Goal: Information Seeking & Learning: Find specific fact

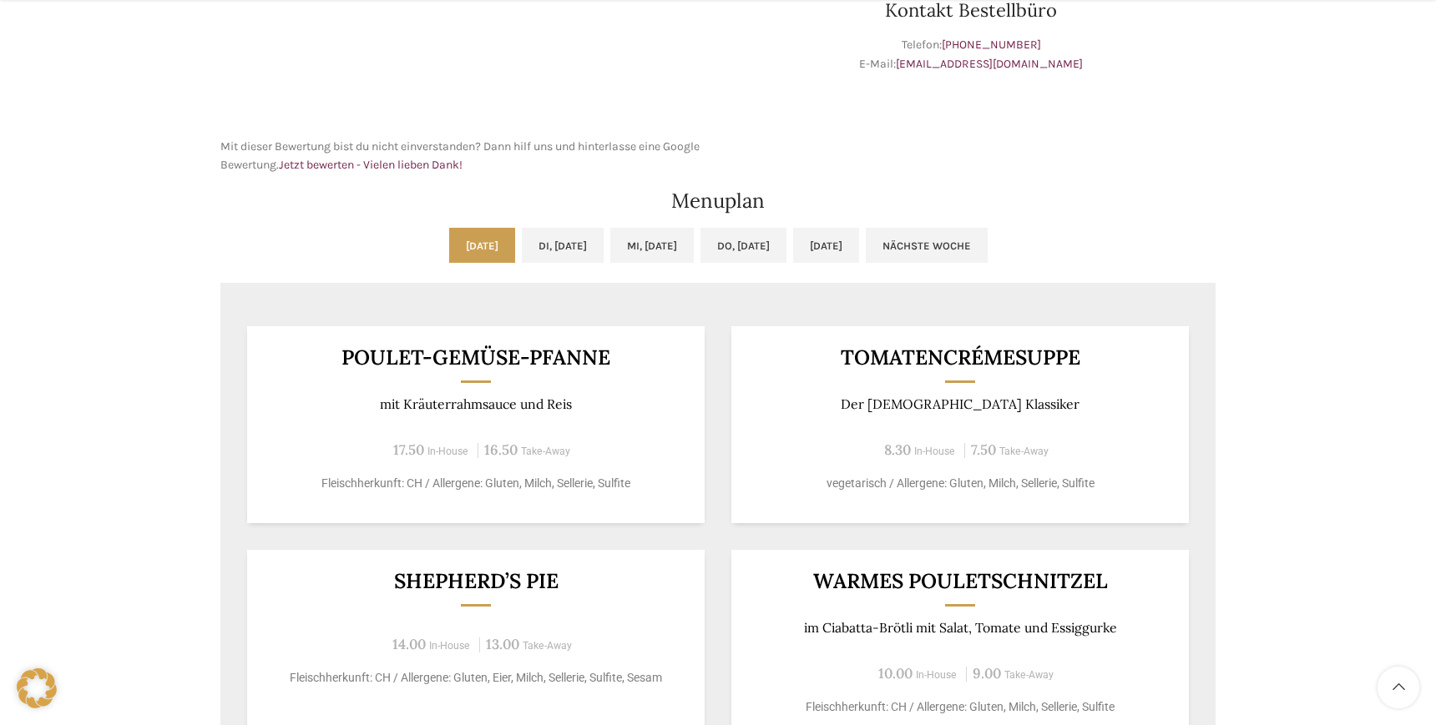
scroll to position [751, 0]
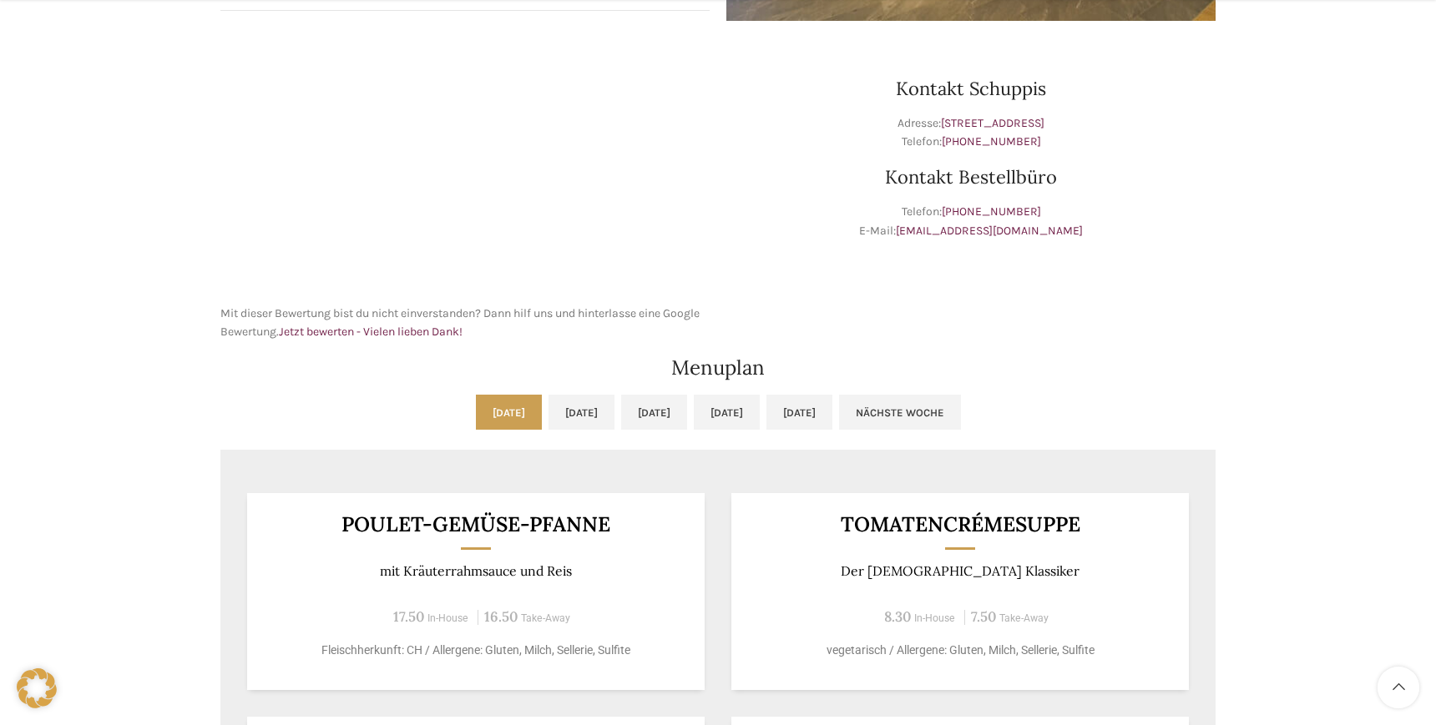
scroll to position [918, 0]
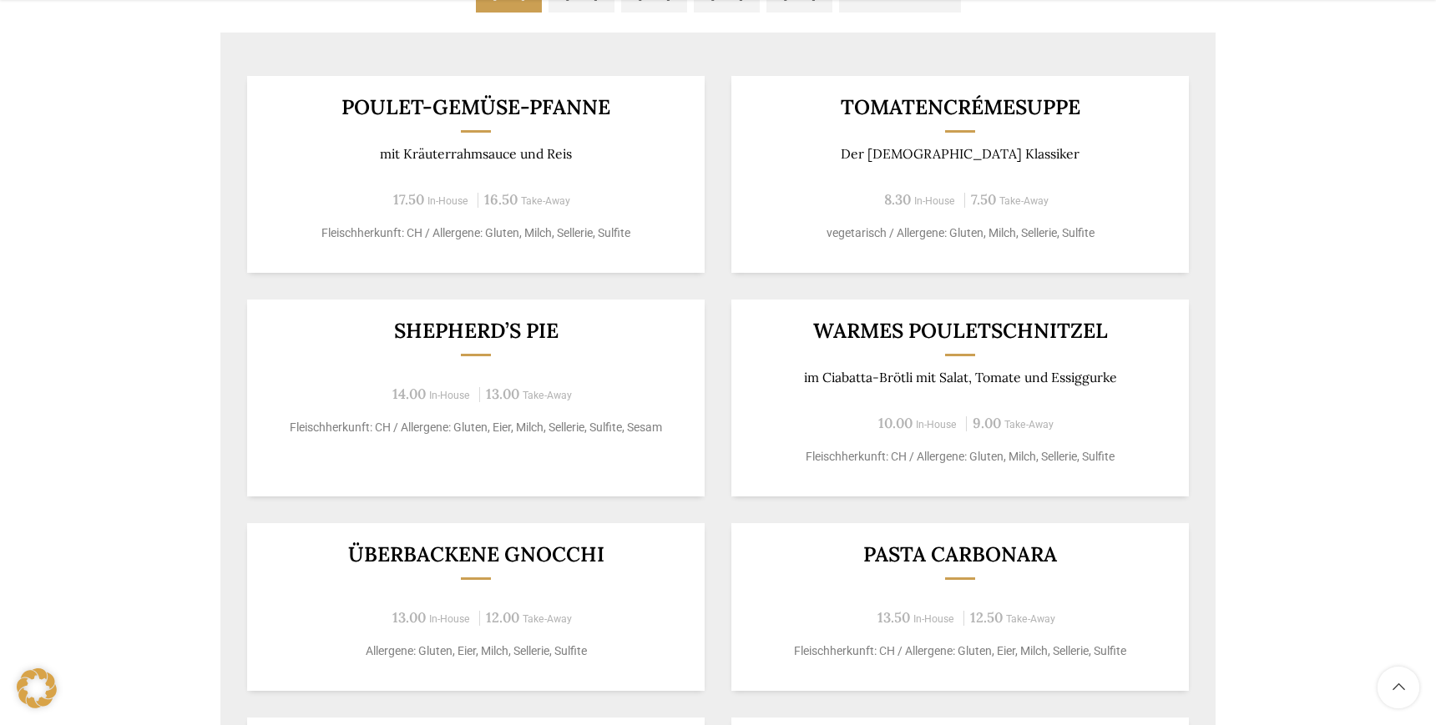
click at [416, 154] on p "mit Kräuterrahmsauce und Reis" at bounding box center [476, 154] width 417 height 16
click at [472, 166] on div "Poulet-Gemüse-Pfanne mit Kräuterrahmsauce und Reis 17.50 In-House 16.50 Take-Aw…" at bounding box center [475, 174] width 457 height 197
